Goal: Find specific page/section: Find specific page/section

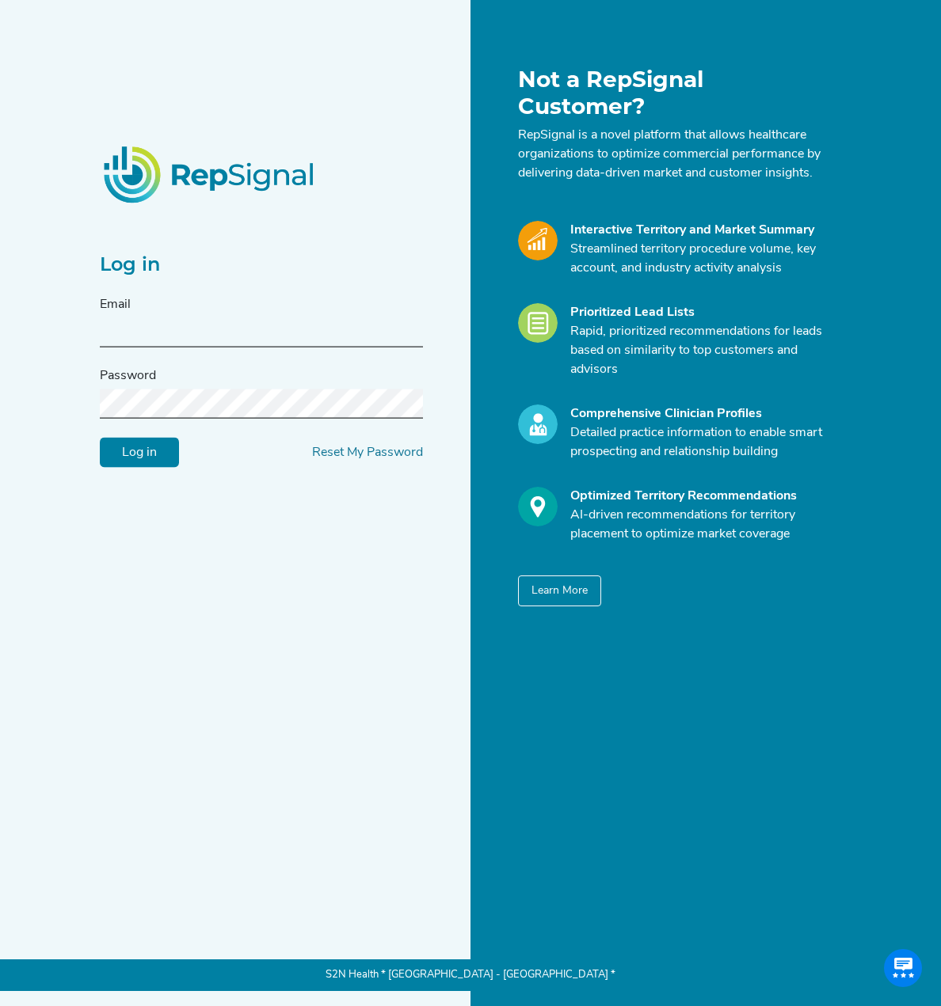
click at [248, 316] on div "Email" at bounding box center [261, 321] width 323 height 52
click at [248, 319] on input "text" at bounding box center [261, 331] width 323 height 29
type input "[EMAIL_ADDRESS][DOMAIN_NAME]"
click at [100, 437] on input "Log in" at bounding box center [139, 452] width 79 height 30
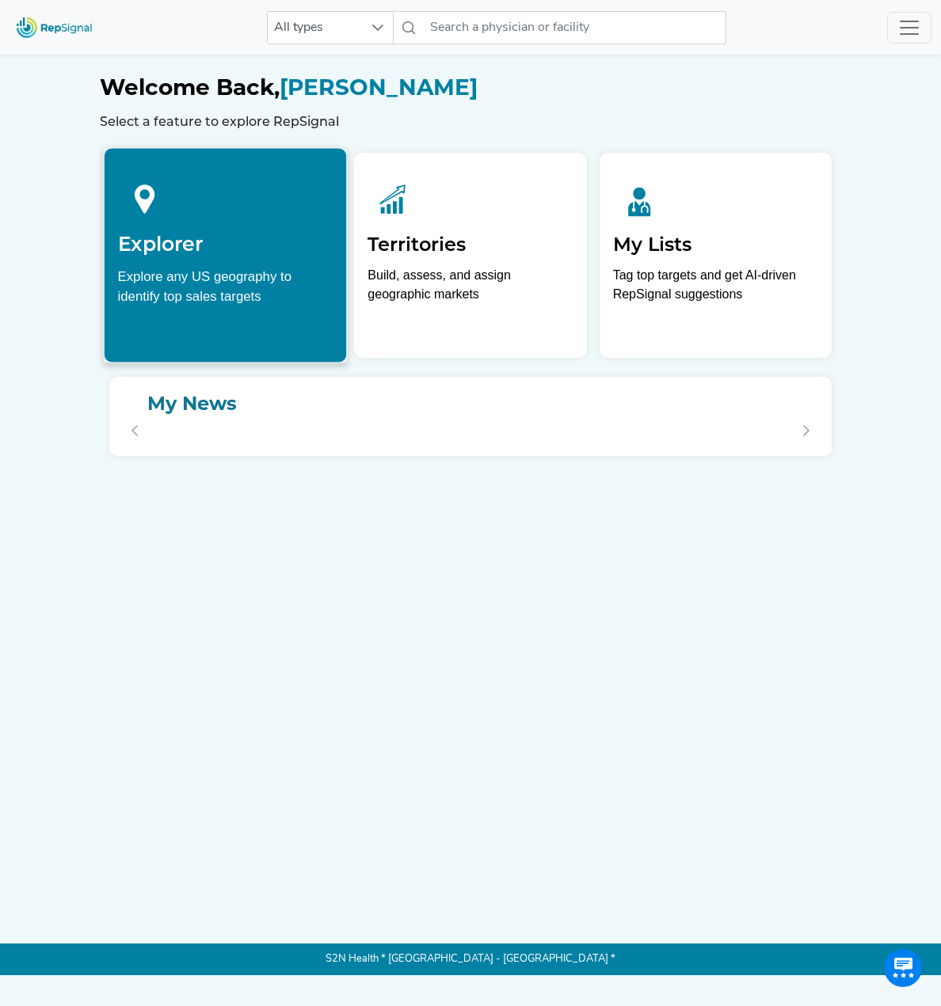
click at [251, 247] on h2 "Explorer" at bounding box center [225, 244] width 215 height 24
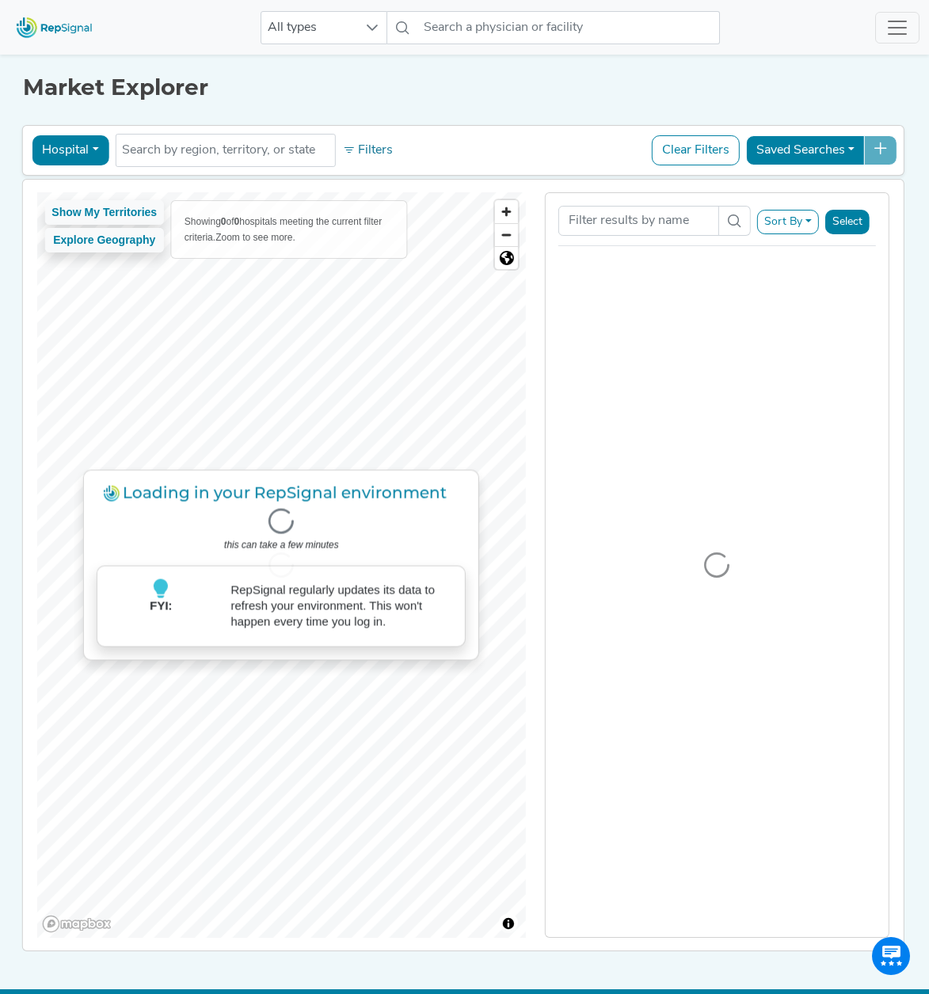
click at [86, 148] on button "Hospital" at bounding box center [70, 150] width 77 height 30
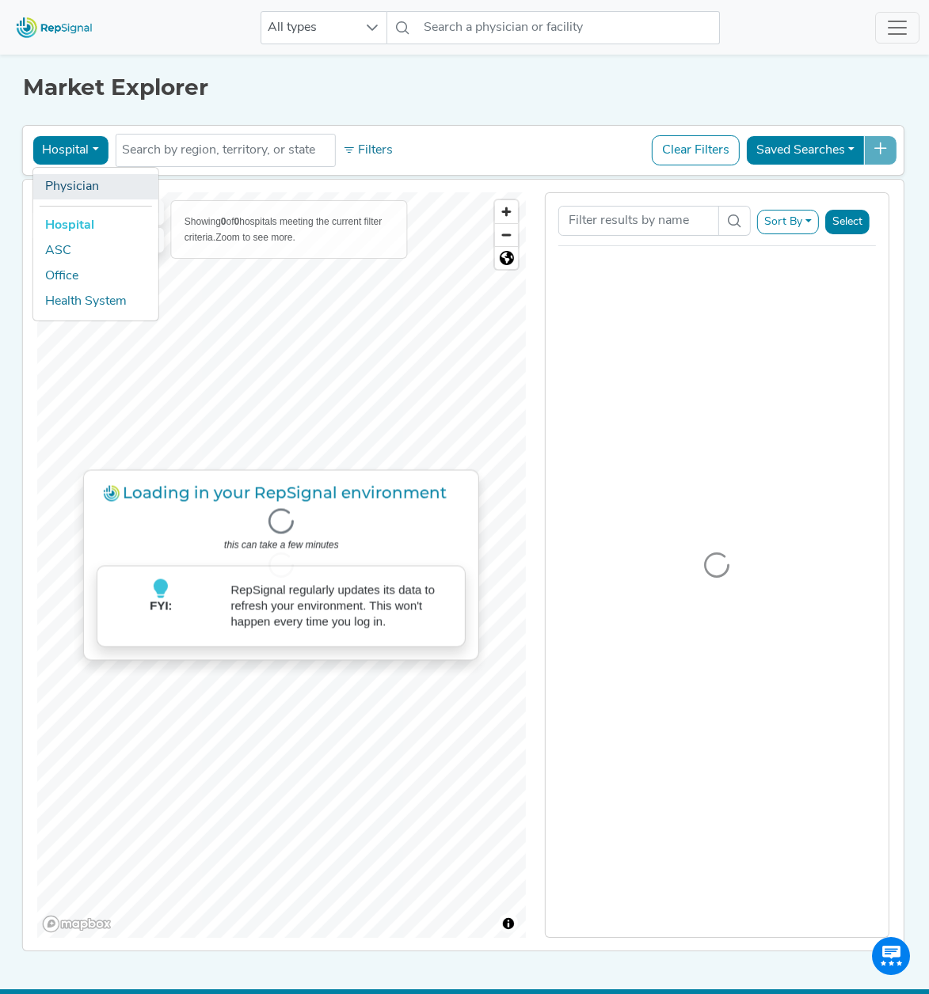
click at [88, 186] on link "Physician" at bounding box center [94, 186] width 125 height 25
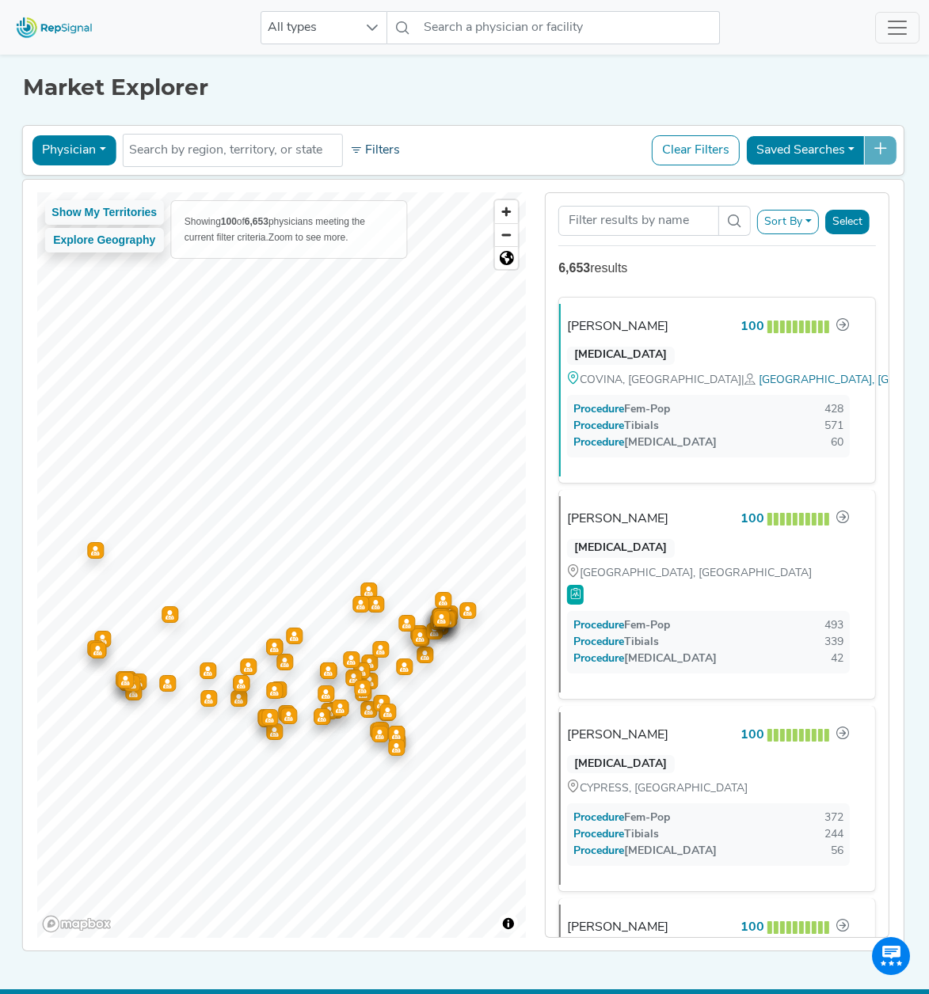
click at [389, 143] on button "Filters" at bounding box center [374, 150] width 59 height 27
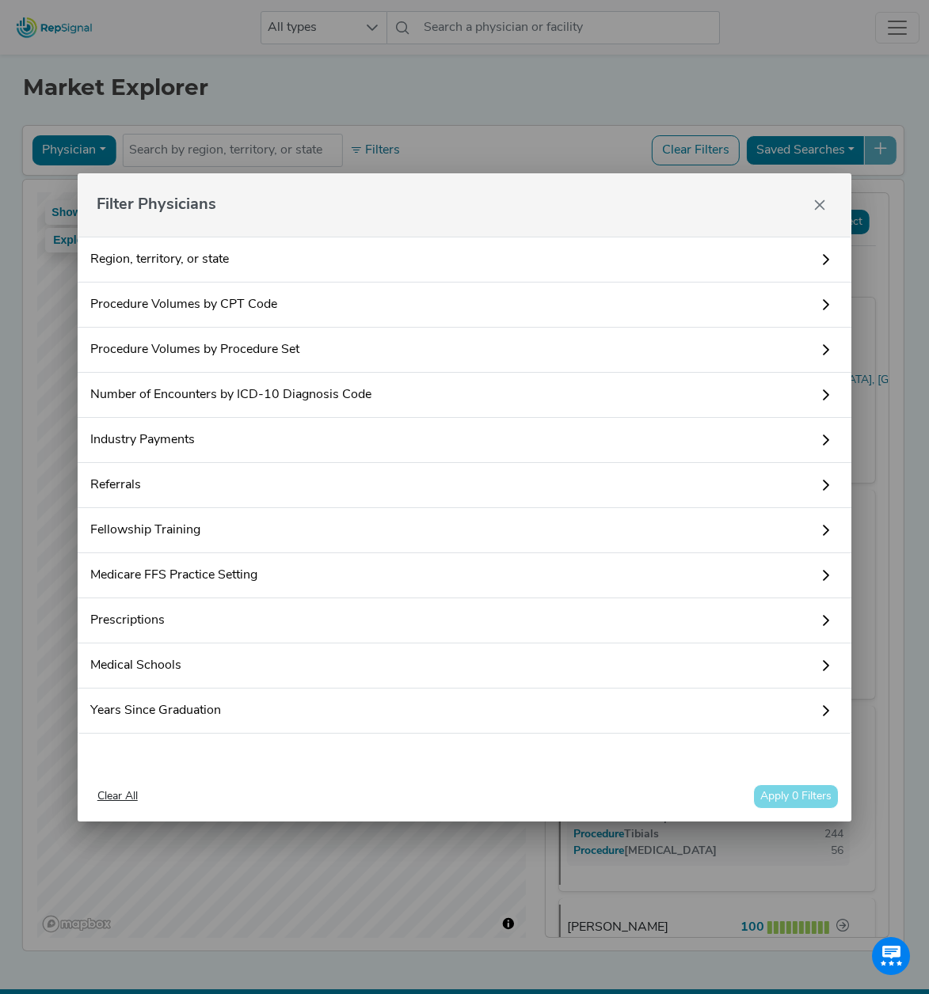
click at [219, 531] on link "Fellowship Training" at bounding box center [465, 530] width 774 height 45
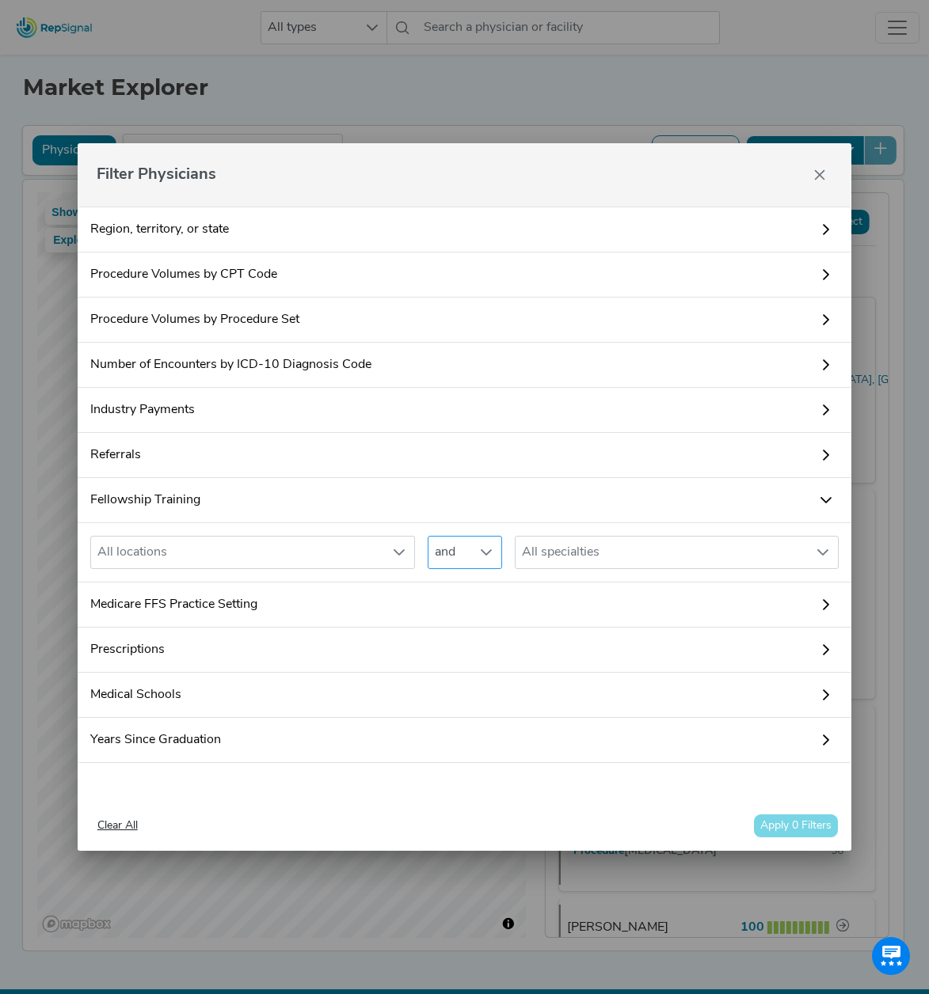
click at [452, 551] on span "and" at bounding box center [449, 553] width 43 height 32
click at [470, 552] on span "and" at bounding box center [449, 553] width 43 height 32
click at [823, 181] on icon "Close" at bounding box center [819, 175] width 13 height 13
